Goal: Transaction & Acquisition: Purchase product/service

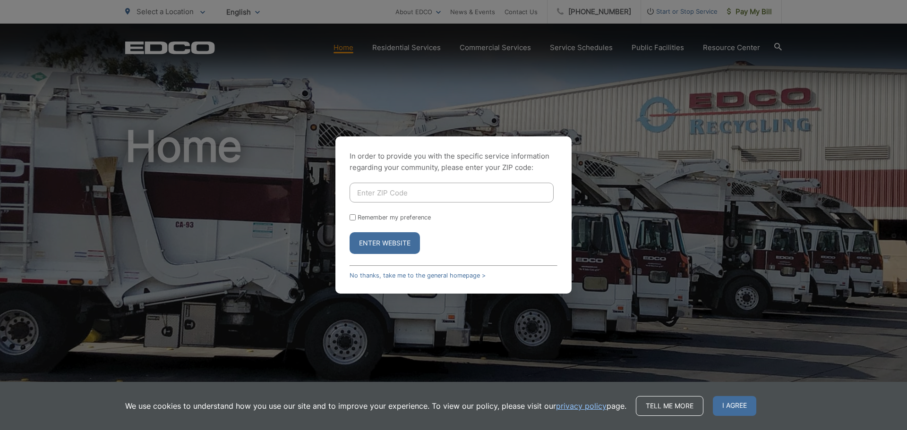
click at [389, 248] on button "Enter Website" at bounding box center [385, 243] width 70 height 22
click at [422, 276] on link "No thanks, take me to the general homepage >" at bounding box center [418, 275] width 136 height 7
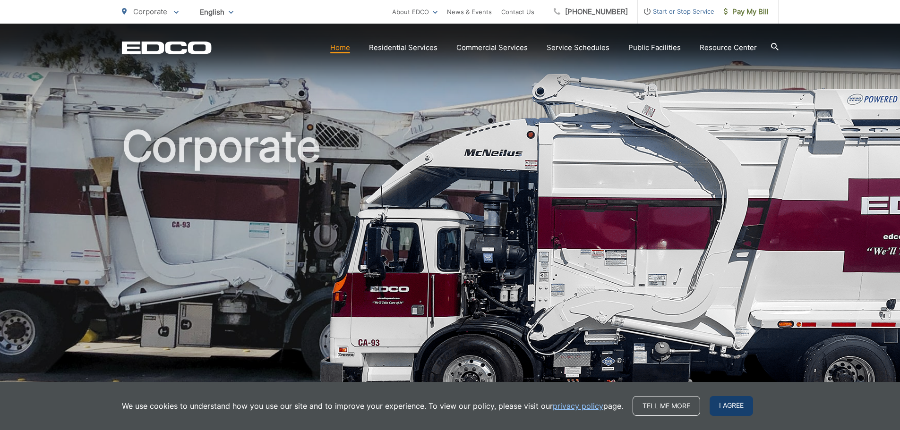
click at [717, 402] on span "I agree" at bounding box center [730, 406] width 43 height 20
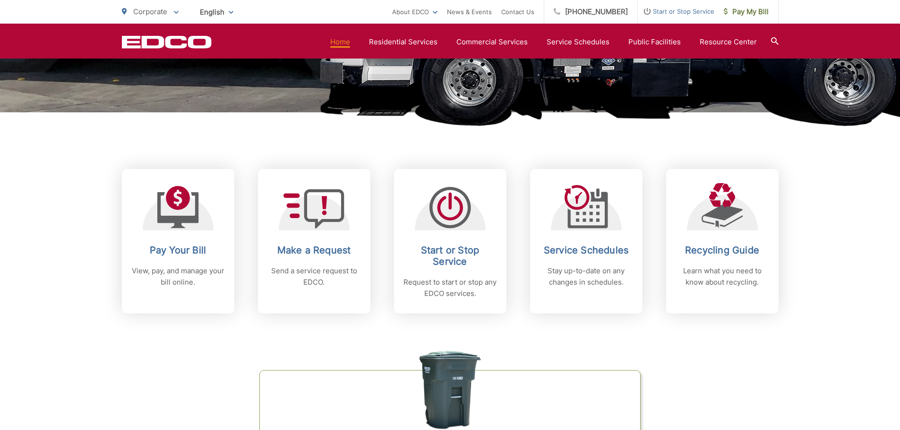
scroll to position [331, 0]
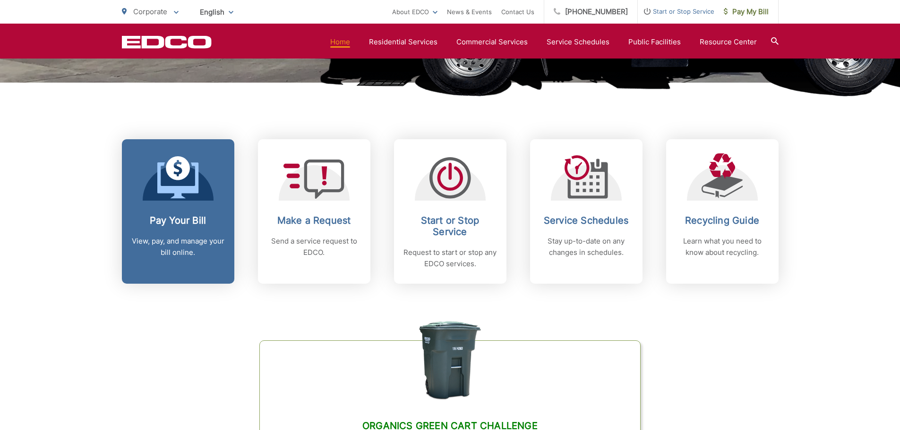
click at [199, 213] on link "Pay Your Bill View, pay, and manage your bill online." at bounding box center [178, 211] width 112 height 145
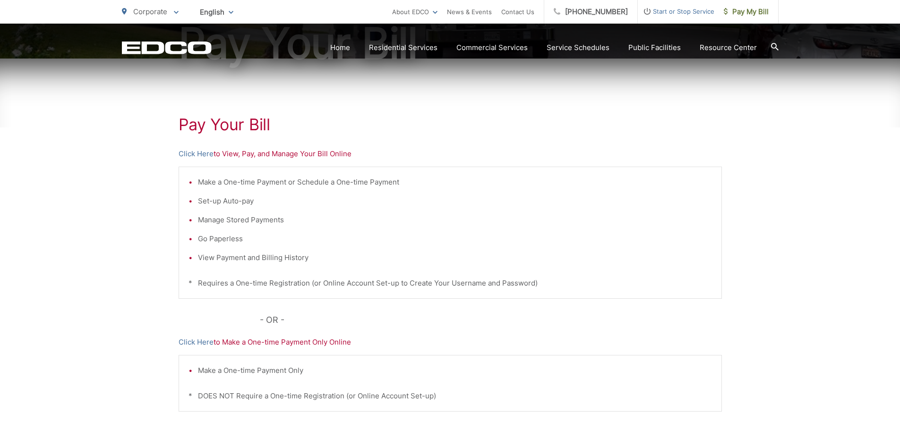
scroll to position [142, 0]
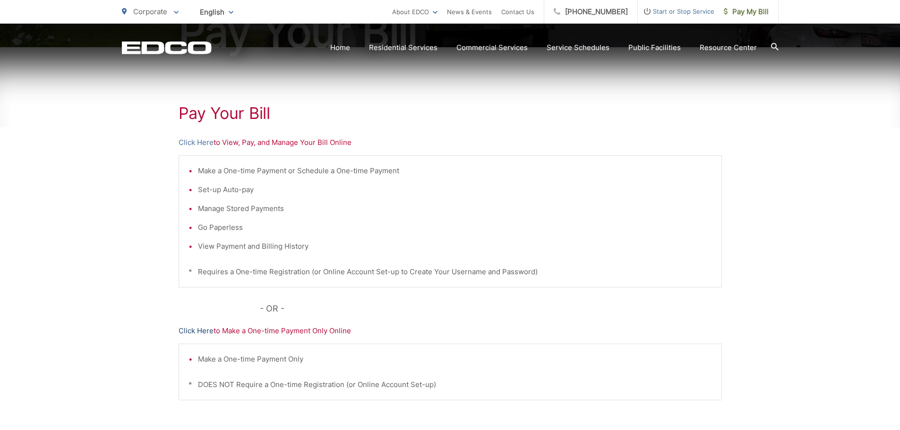
click at [191, 327] on link "Click Here" at bounding box center [196, 330] width 35 height 11
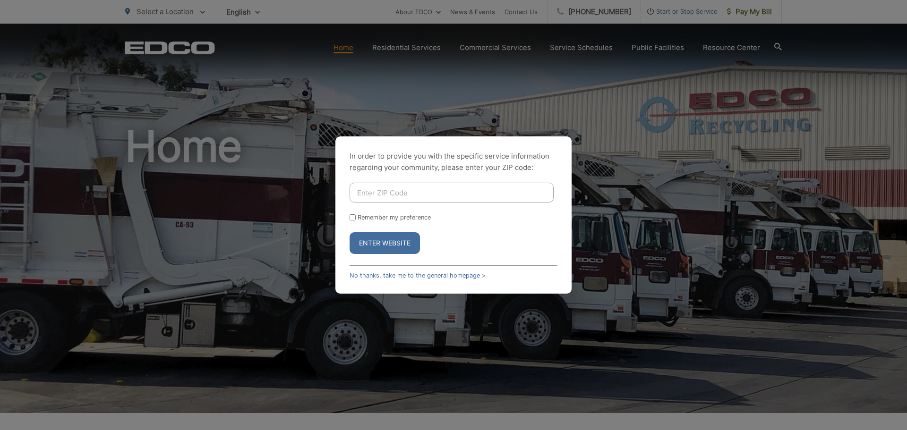
click at [396, 245] on button "Enter Website" at bounding box center [385, 243] width 70 height 22
